Goal: Information Seeking & Learning: Learn about a topic

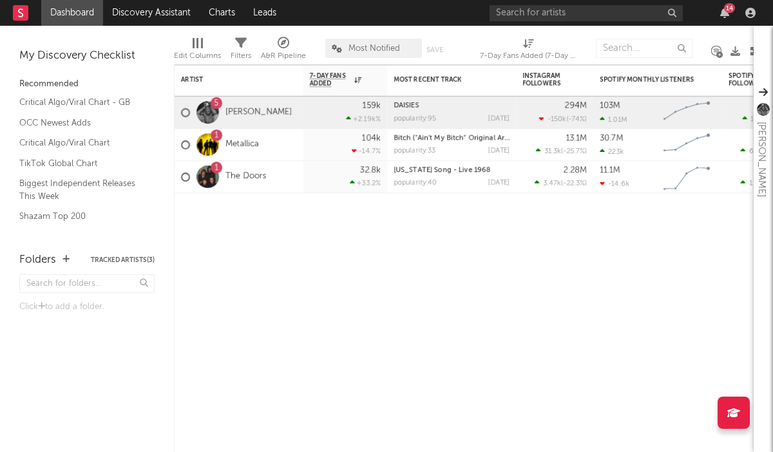
click at [744, 10] on div at bounding box center [750, 13] width 19 height 10
click at [747, 10] on icon "button" at bounding box center [750, 13] width 10 height 10
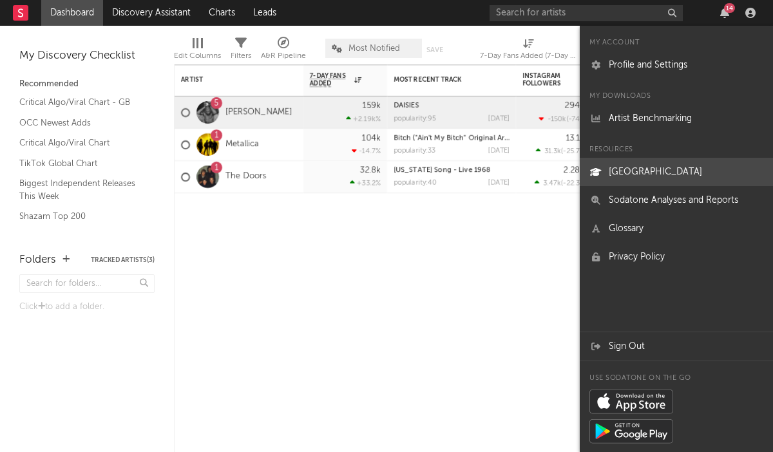
click at [666, 159] on link "[GEOGRAPHIC_DATA]" at bounding box center [676, 172] width 193 height 28
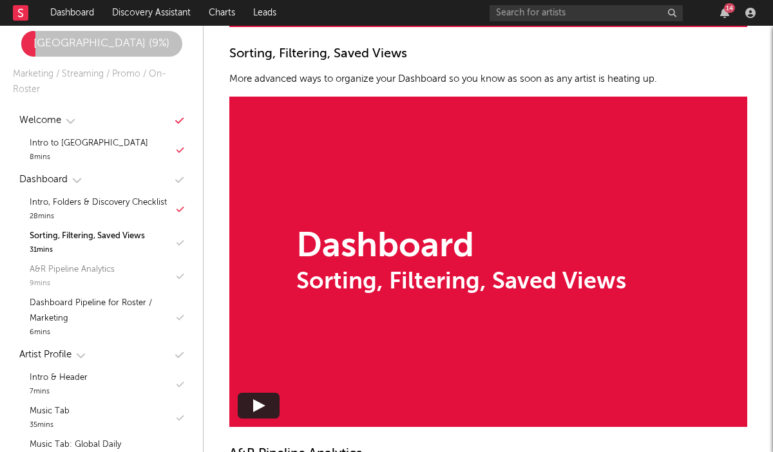
scroll to position [12, 0]
click at [124, 238] on div "Sorting, Filtering, Saved Views" at bounding box center [87, 235] width 115 height 15
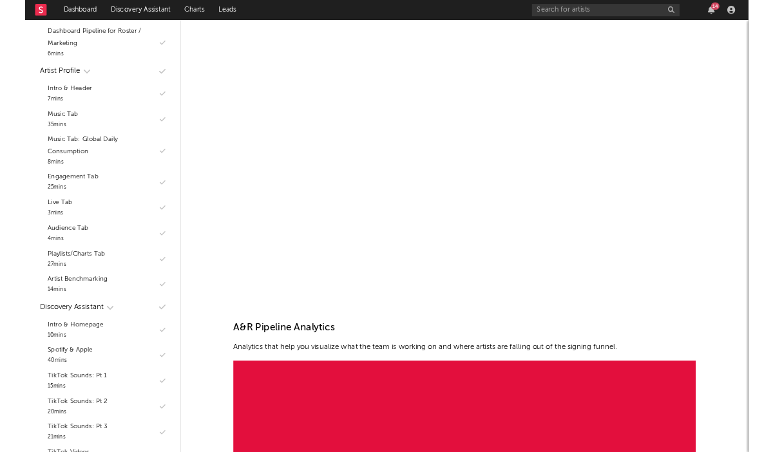
scroll to position [1272, 0]
